Goal: Information Seeking & Learning: Learn about a topic

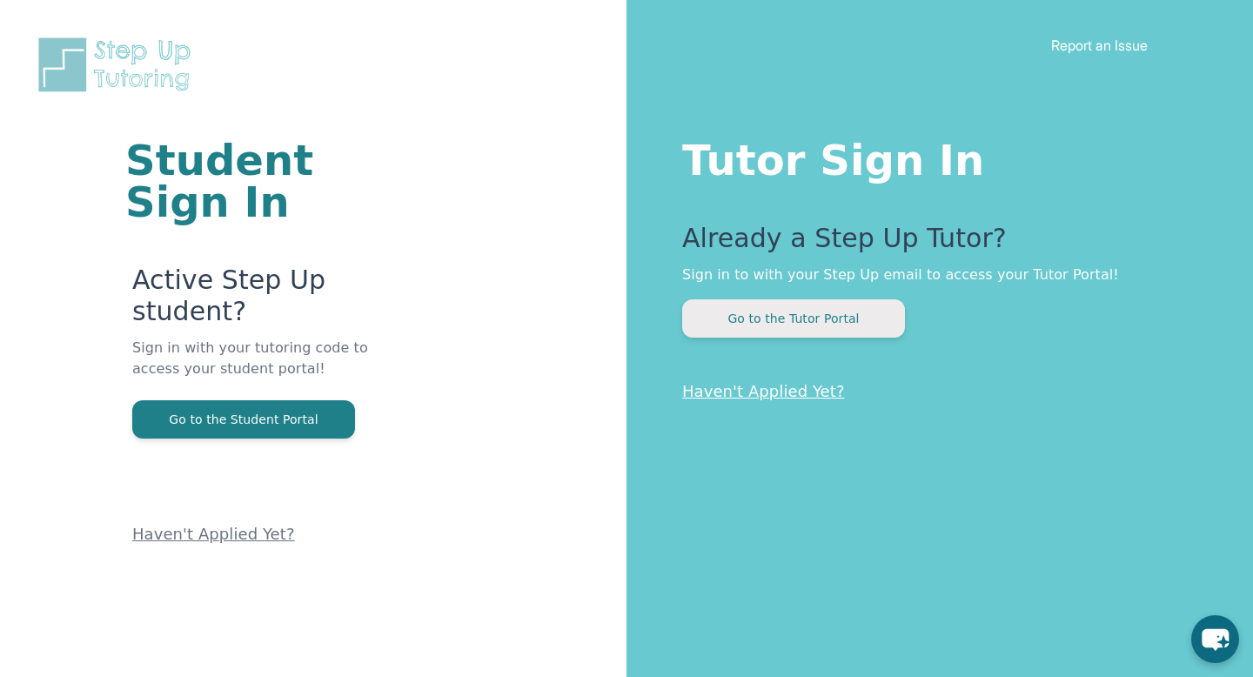
click at [786, 338] on button "Go to the Tutor Portal" at bounding box center [793, 318] width 223 height 38
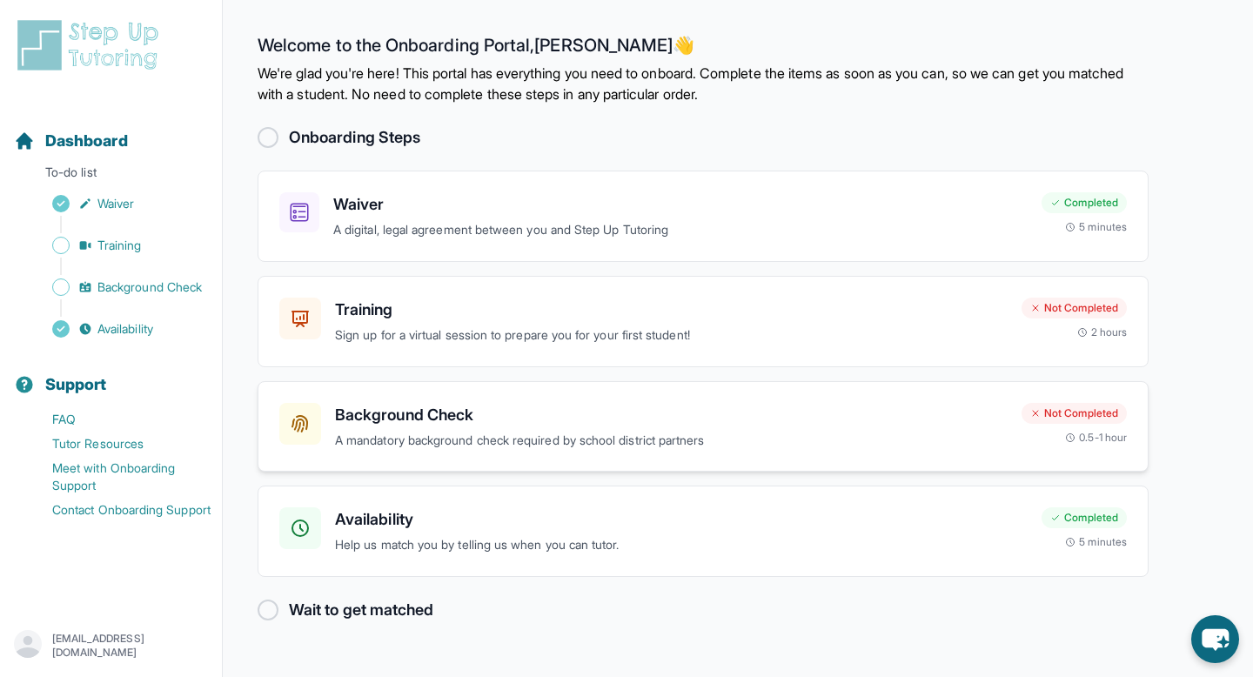
scroll to position [34, 0]
click at [768, 322] on h3 "Training" at bounding box center [671, 310] width 673 height 24
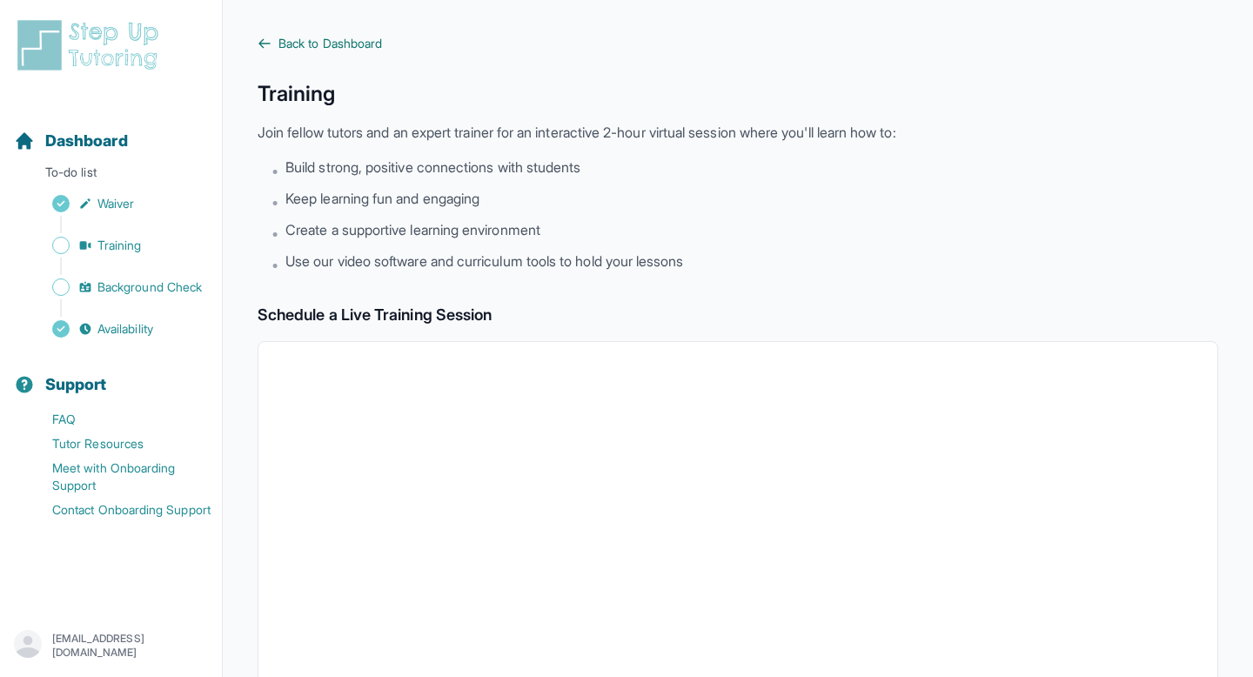
click at [272, 50] on icon at bounding box center [265, 44] width 14 height 14
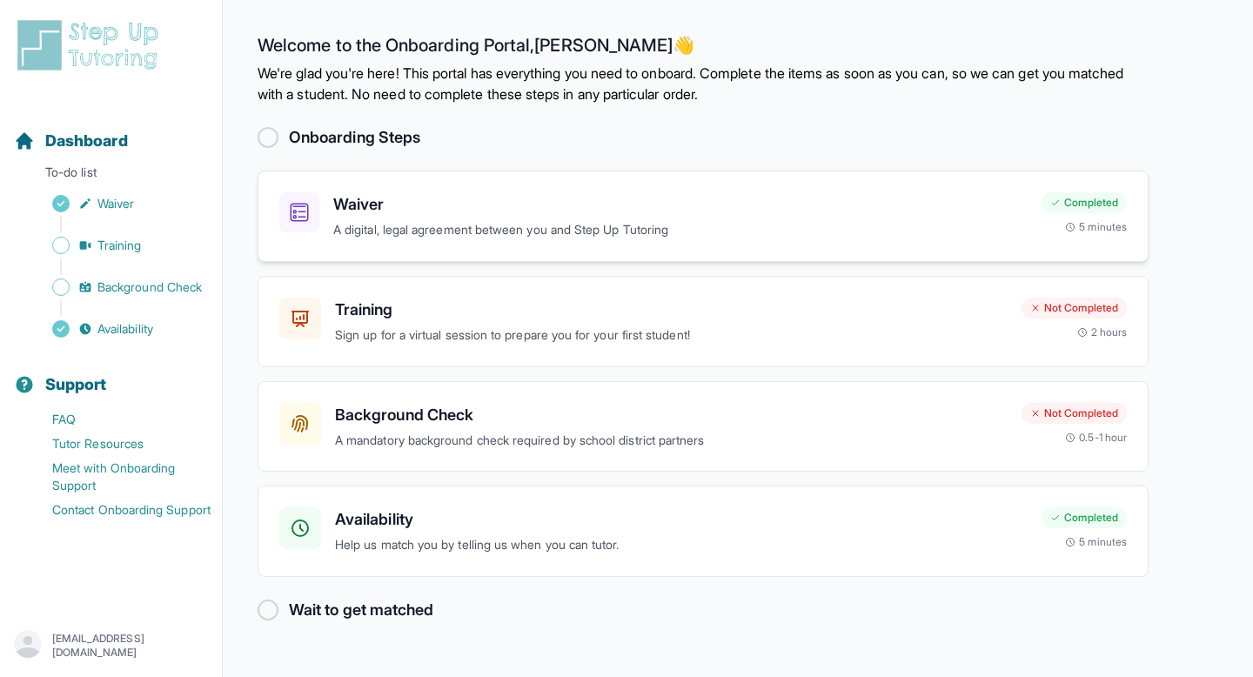
scroll to position [143, 0]
